Goal: Task Accomplishment & Management: Manage account settings

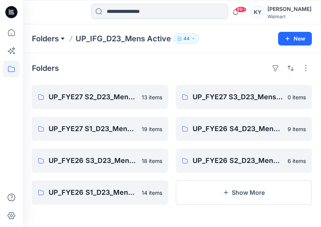
click at [60, 38] on button at bounding box center [63, 38] width 8 height 11
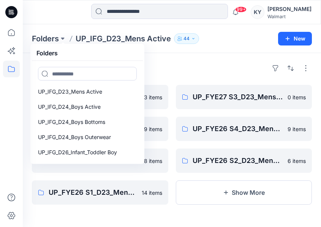
scroll to position [80, 0]
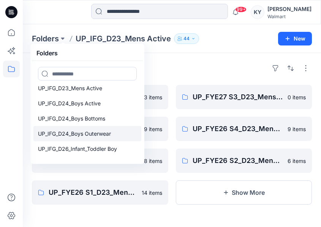
click at [67, 136] on p "UP_IFG_D24_Boys Outerwear" at bounding box center [74, 133] width 73 height 9
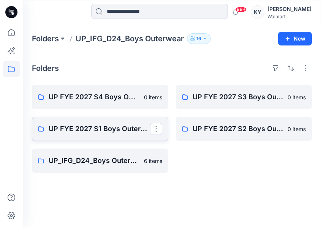
click at [107, 128] on p "UP FYE 2027 S1 Boys Outerwear" at bounding box center [99, 129] width 101 height 11
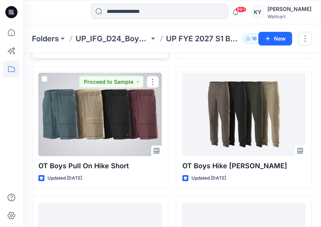
scroll to position [168, 0]
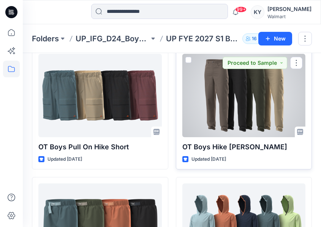
click at [266, 109] on div at bounding box center [243, 96] width 123 height 84
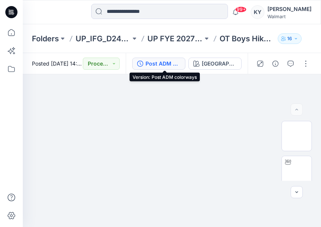
click at [180, 64] on div "Post ADM colorways" at bounding box center [162, 64] width 35 height 8
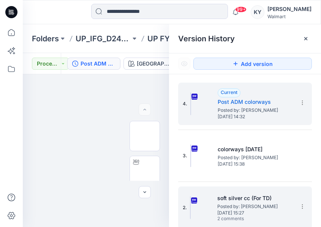
click at [240, 211] on span "[DATE] 15:27" at bounding box center [255, 213] width 76 height 5
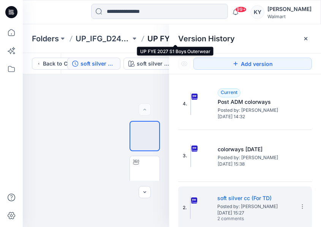
click at [164, 38] on p "UP FYE 2027 S1 Boys Outerwear" at bounding box center [174, 38] width 55 height 11
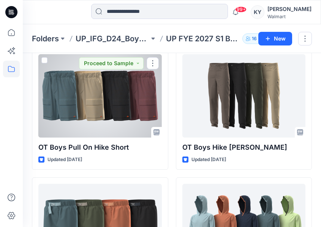
scroll to position [160, 0]
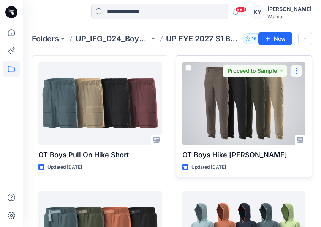
click at [297, 69] on button "button" at bounding box center [296, 71] width 12 height 12
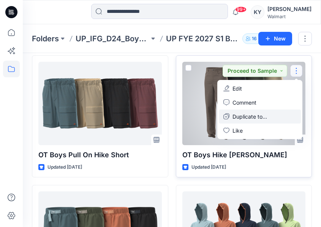
click at [246, 118] on p "Duplicate to..." at bounding box center [249, 117] width 35 height 8
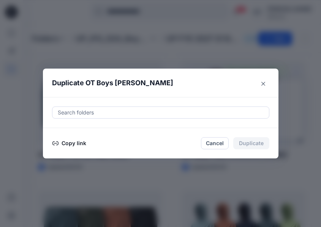
click at [164, 114] on div at bounding box center [160, 112] width 207 height 9
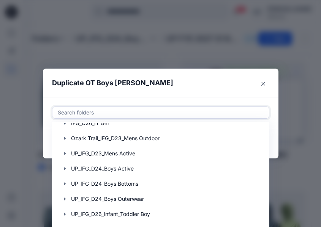
scroll to position [108, 0]
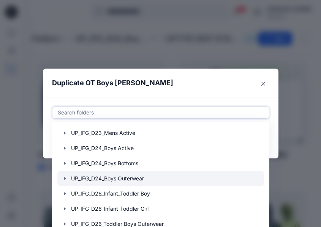
click at [64, 179] on icon "button" at bounding box center [65, 179] width 2 height 3
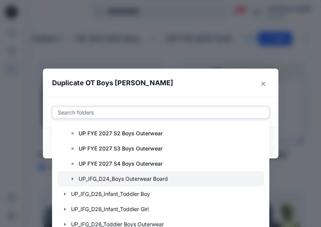
scroll to position [180, 0]
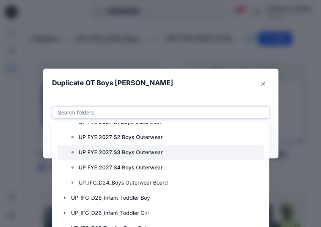
click at [142, 153] on p "UP FYE 2027 S3 Boys Outerwear" at bounding box center [121, 152] width 84 height 9
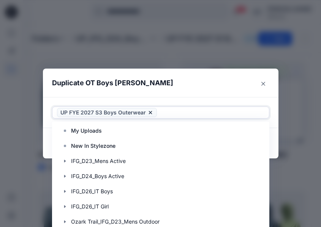
scroll to position [0, 0]
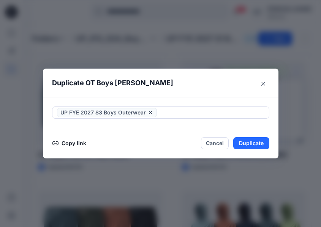
click at [209, 101] on div "UP FYE 2027 S3 Boys Outerwear" at bounding box center [160, 112] width 235 height 31
click at [255, 142] on button "Duplicate" at bounding box center [251, 143] width 36 height 12
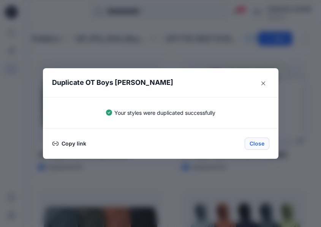
click at [255, 143] on button "Close" at bounding box center [256, 144] width 25 height 12
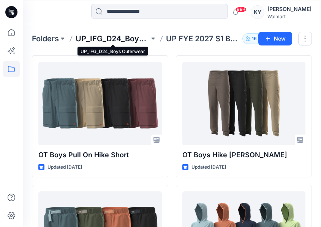
click at [132, 39] on p "UP_IFG_D24_Boys Outerwear" at bounding box center [113, 38] width 74 height 11
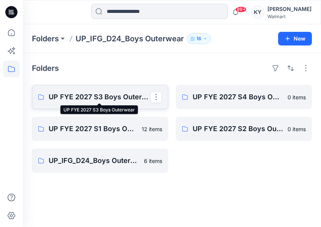
click at [123, 98] on p "UP FYE 2027 S3 Boys Outerwear" at bounding box center [99, 97] width 101 height 11
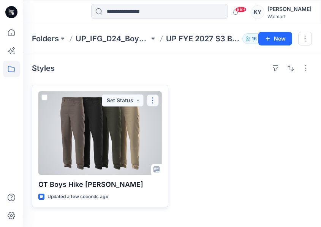
click at [153, 100] on button "button" at bounding box center [153, 101] width 12 height 12
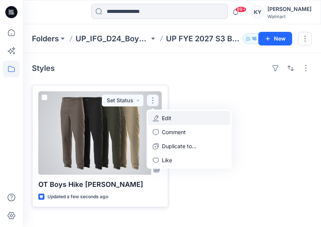
click at [169, 115] on p "Edit" at bounding box center [166, 118] width 9 height 8
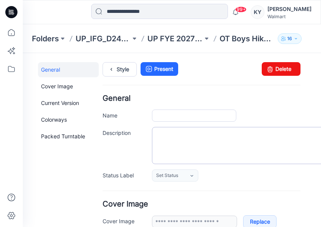
type input "**********"
click at [118, 69] on link "Style" at bounding box center [119, 69] width 34 height 14
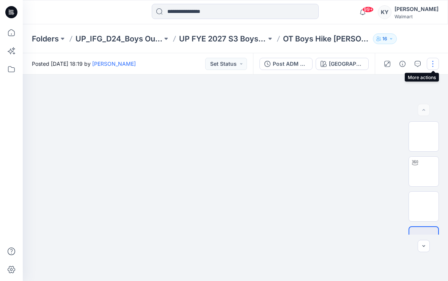
click at [320, 65] on button "button" at bounding box center [433, 64] width 12 height 12
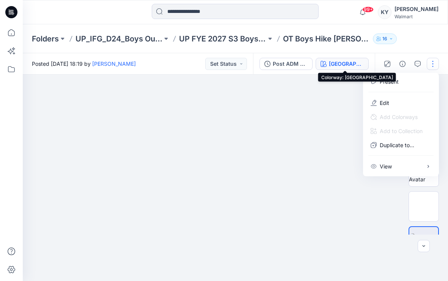
click at [320, 64] on div "Taupe Falls" at bounding box center [346, 64] width 35 height 8
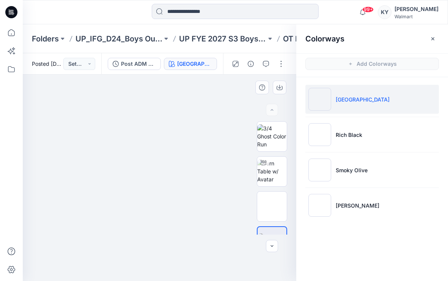
click at [241, 86] on div at bounding box center [160, 177] width 274 height 206
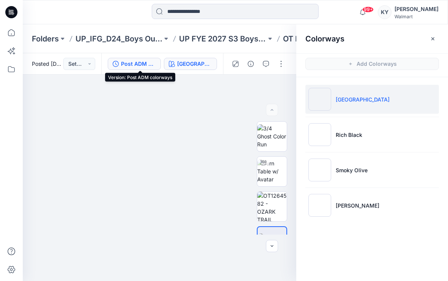
click at [150, 65] on div "Post ADM colorways" at bounding box center [138, 64] width 35 height 8
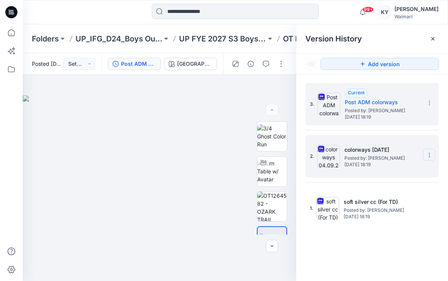
click at [320, 155] on icon at bounding box center [430, 155] width 6 height 6
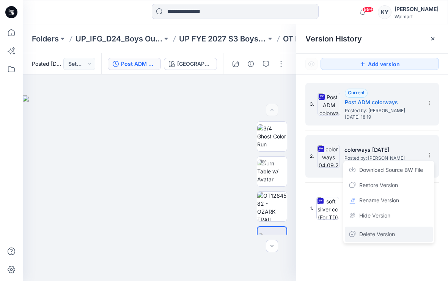
click at [320, 227] on span "Delete Version" at bounding box center [377, 233] width 36 height 9
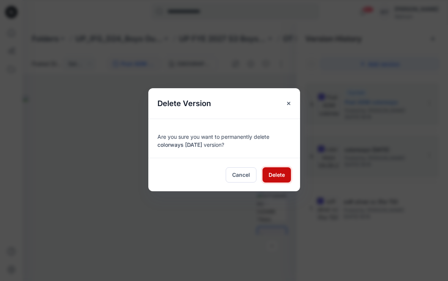
click at [281, 175] on span "Delete" at bounding box center [277, 174] width 16 height 8
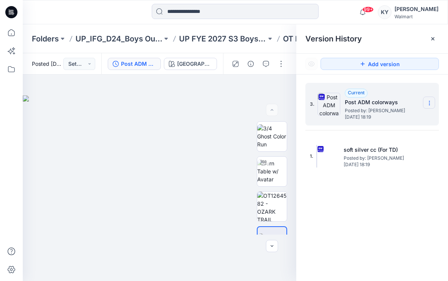
click at [320, 101] on icon at bounding box center [429, 101] width 0 height 0
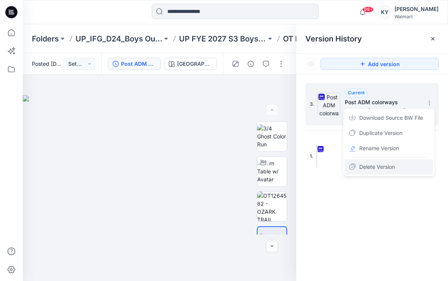
click at [320, 166] on span "Delete Version" at bounding box center [377, 166] width 36 height 9
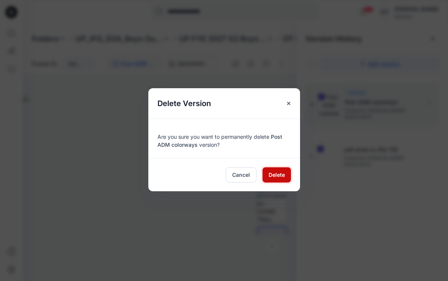
click at [282, 175] on span "Delete" at bounding box center [277, 174] width 16 height 8
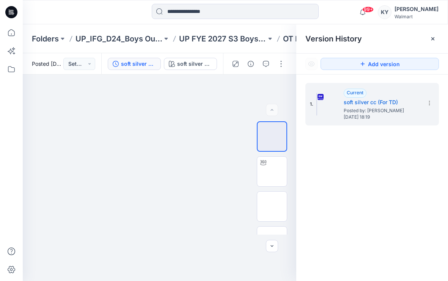
click at [320, 184] on div "1. Current soft silver cc (For TD) Posted by: Kei Yip Monday, September 29, 202…" at bounding box center [372, 182] width 152 height 217
click at [320, 38] on icon at bounding box center [433, 39] width 6 height 6
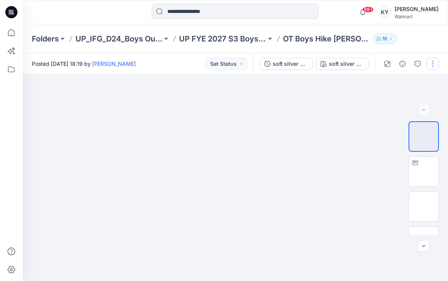
click at [320, 65] on button "button" at bounding box center [433, 64] width 12 height 12
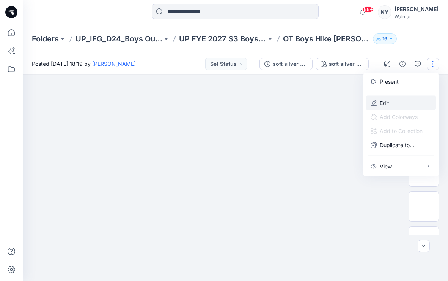
click at [320, 103] on p "Edit" at bounding box center [384, 103] width 9 height 8
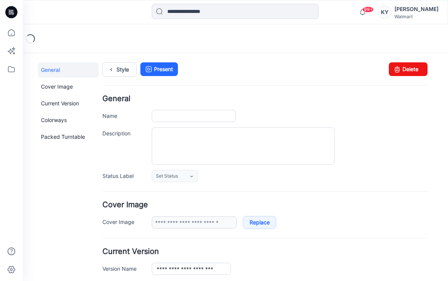
type input "**********"
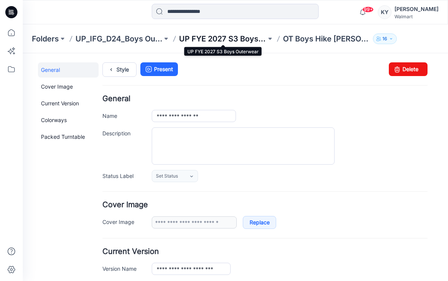
click at [207, 38] on p "UP FYE 2027 S3 Boys Outerwear" at bounding box center [222, 38] width 87 height 11
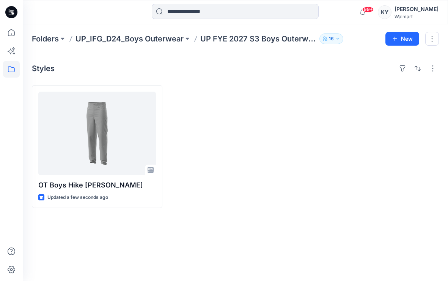
click at [211, 207] on div at bounding box center [235, 146] width 131 height 123
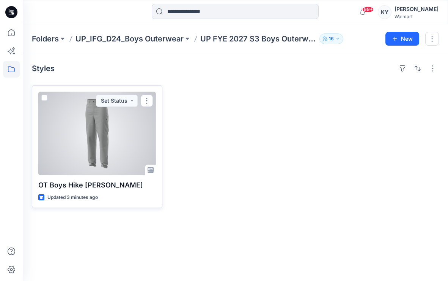
click at [117, 139] on div at bounding box center [97, 133] width 118 height 84
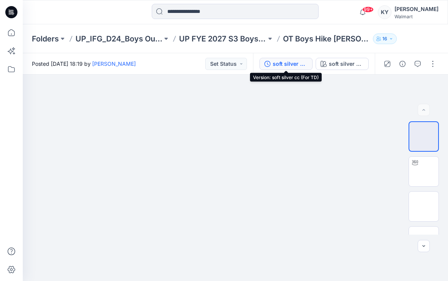
click at [306, 65] on div "soft silver cc (For TD)" at bounding box center [290, 64] width 35 height 8
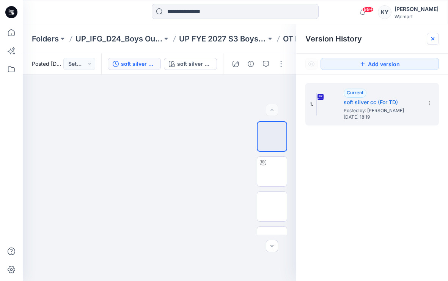
click at [433, 38] on icon at bounding box center [433, 39] width 6 height 6
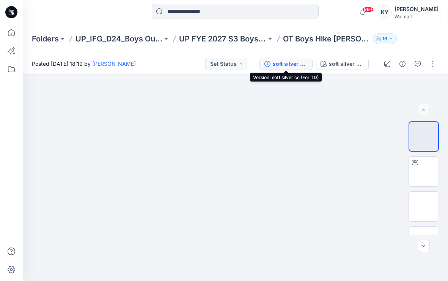
click at [291, 64] on div "soft silver cc (For TD)" at bounding box center [290, 64] width 35 height 8
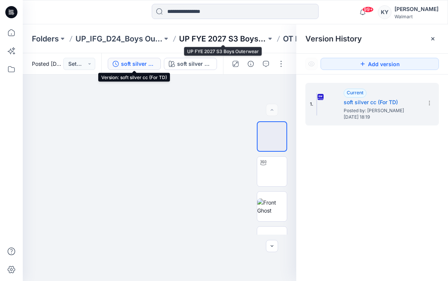
click at [208, 38] on p "UP FYE 2027 S3 Boys Outerwear" at bounding box center [222, 38] width 87 height 11
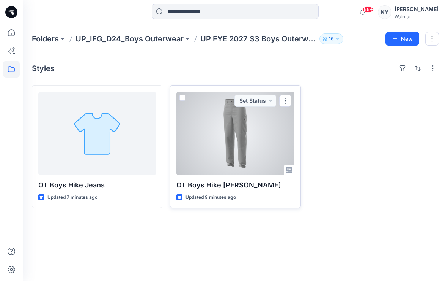
click at [240, 142] on div at bounding box center [236, 133] width 118 height 84
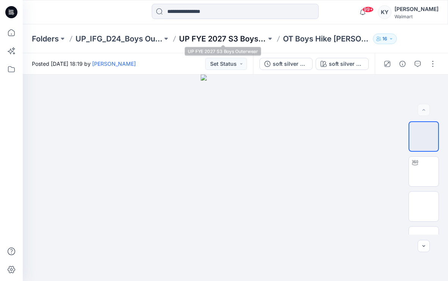
click at [211, 39] on p "UP FYE 2027 S3 Boys Outerwear" at bounding box center [222, 38] width 87 height 11
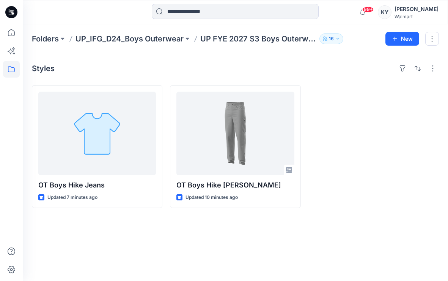
click at [271, 73] on div "Styles" at bounding box center [235, 68] width 407 height 12
click at [274, 80] on div "Styles OT Boys Hike Jeans Updated 7 minutes ago OT Boys Hike Jean Updated 10 mi…" at bounding box center [236, 166] width 426 height 227
click at [247, 74] on div "Styles OT Boys Hike Jeans Updated 7 minutes ago OT Boys Hike Jean Updated 10 mi…" at bounding box center [236, 166] width 426 height 227
click at [292, 77] on div "Styles OT Boys Hike Jeans Updated 7 minutes ago OT Boys Hike Jean Updated 10 mi…" at bounding box center [236, 166] width 426 height 227
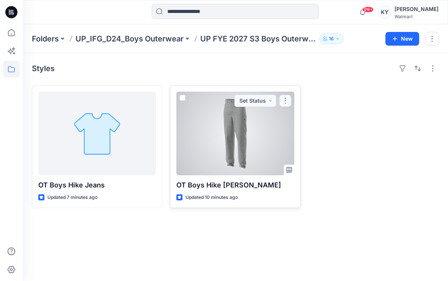
click at [284, 101] on button "button" at bounding box center [285, 101] width 12 height 12
click at [300, 119] on p "Edit" at bounding box center [299, 118] width 9 height 8
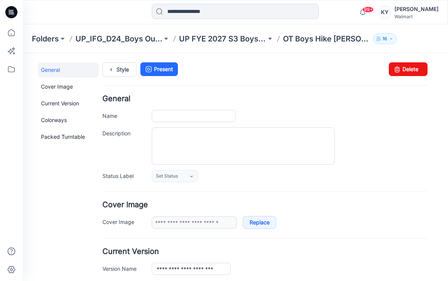
type input "**********"
click at [194, 114] on input "**********" at bounding box center [194, 116] width 84 height 12
drag, startPoint x: 188, startPoint y: 114, endPoint x: 213, endPoint y: 114, distance: 24.7
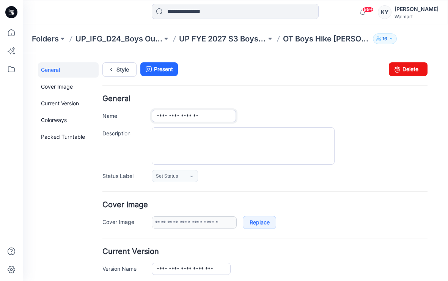
click at [212, 114] on input "**********" at bounding box center [194, 116] width 84 height 12
click at [206, 117] on input "**********" at bounding box center [194, 116] width 84 height 12
type input "**********"
click at [268, 115] on div "**********" at bounding box center [290, 116] width 276 height 12
click at [349, 152] on div at bounding box center [290, 145] width 276 height 37
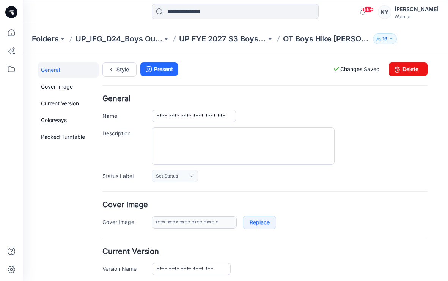
click at [274, 117] on div "**********" at bounding box center [290, 116] width 276 height 12
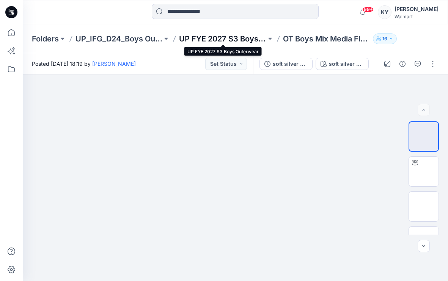
click at [238, 38] on p "UP FYE 2027 S3 Boys Outerwear" at bounding box center [222, 38] width 87 height 11
